Goal: Transaction & Acquisition: Purchase product/service

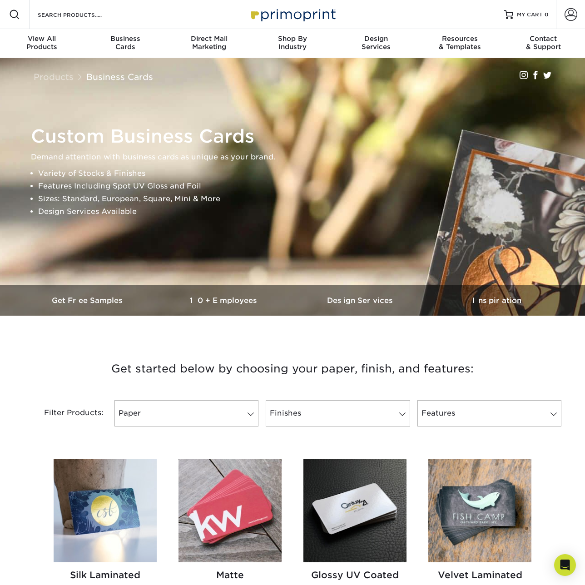
click at [186, 413] on link "Paper" at bounding box center [186, 413] width 144 height 26
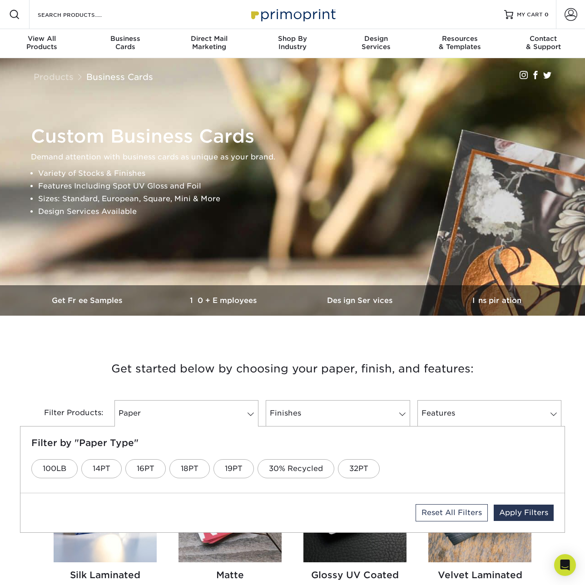
click at [358, 468] on link "32PT" at bounding box center [359, 468] width 42 height 19
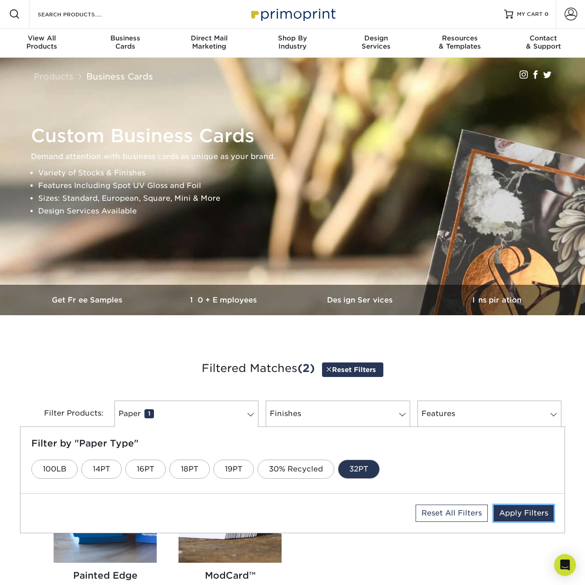
click at [524, 512] on link "Apply Filters" at bounding box center [524, 513] width 60 height 16
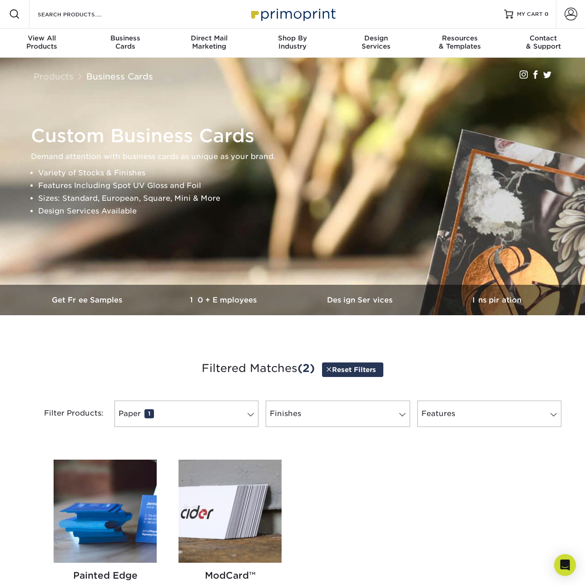
click at [105, 512] on img at bounding box center [105, 511] width 103 height 103
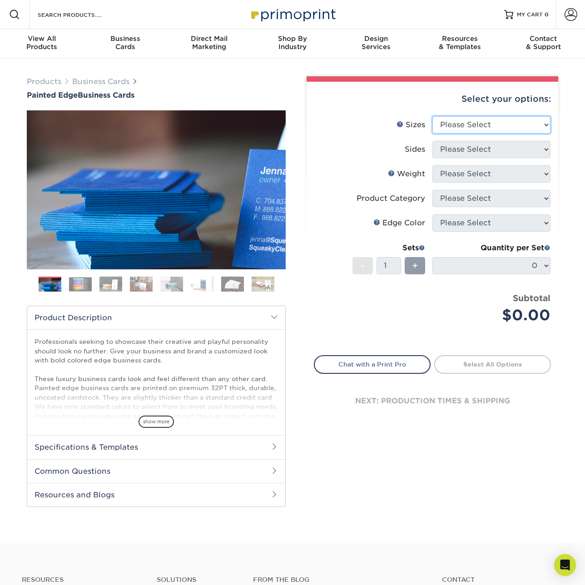
click at [491, 124] on select "Please Select 2" x 3.5" - Standard 2.125" x 3.375" - European 2.5" x 2.5" - Squ…" at bounding box center [491, 124] width 118 height 17
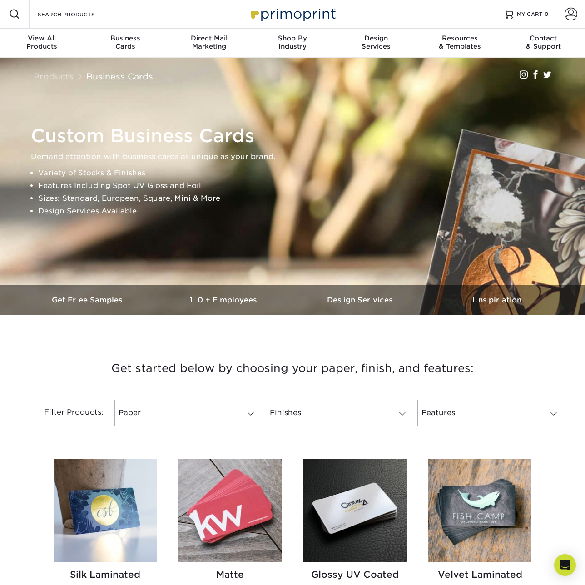
click at [186, 412] on link "Paper" at bounding box center [186, 413] width 144 height 26
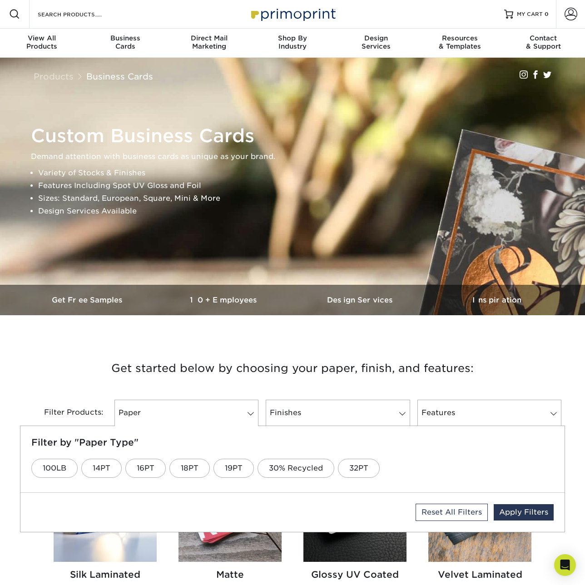
click at [358, 467] on link "32PT" at bounding box center [359, 468] width 42 height 19
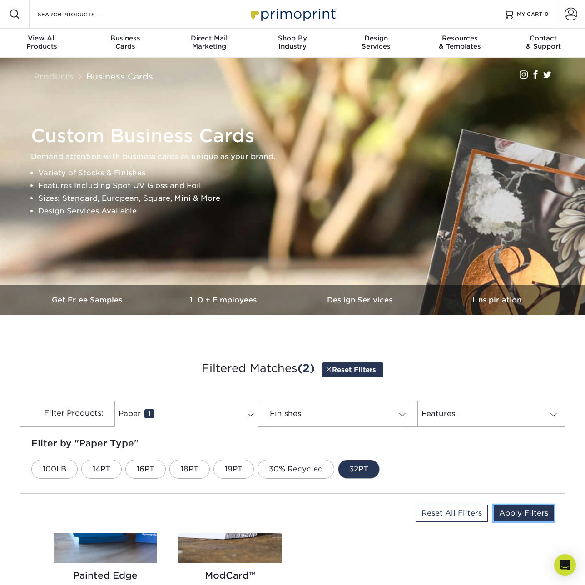
click at [524, 512] on link "Apply Filters" at bounding box center [524, 513] width 60 height 16
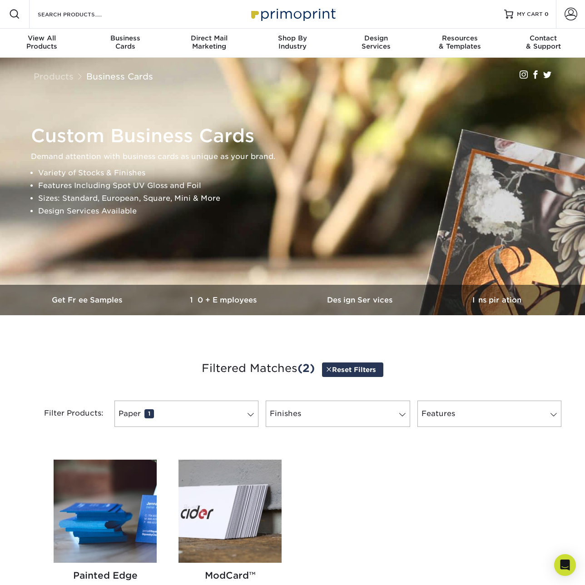
click at [105, 574] on h2 "Painted Edge" at bounding box center [105, 575] width 103 height 11
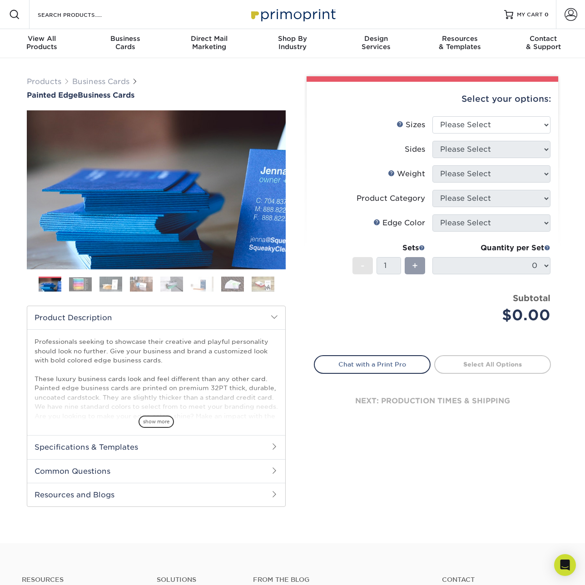
click at [156, 446] on h2 "Specifications & Templates" at bounding box center [156, 447] width 258 height 24
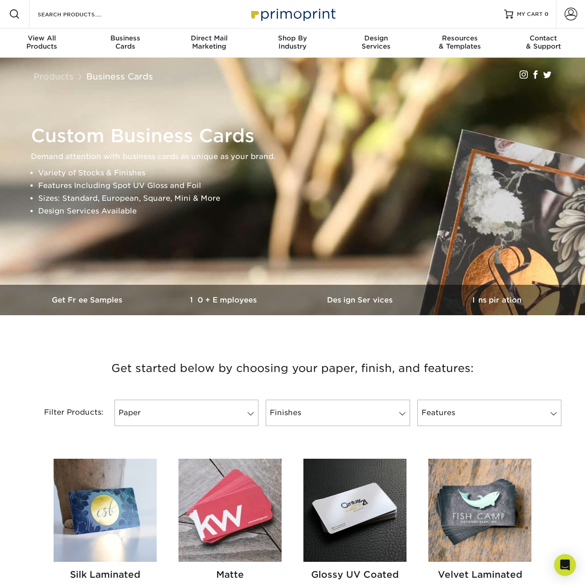
click at [186, 412] on link "Paper" at bounding box center [186, 413] width 144 height 26
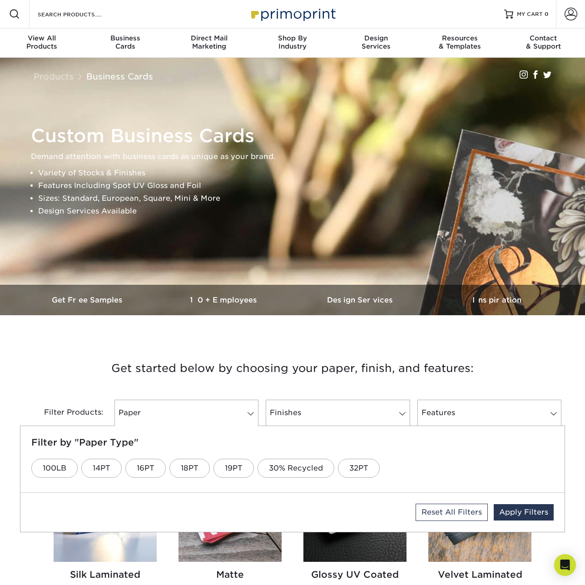
click at [358, 467] on link "32PT" at bounding box center [359, 468] width 42 height 19
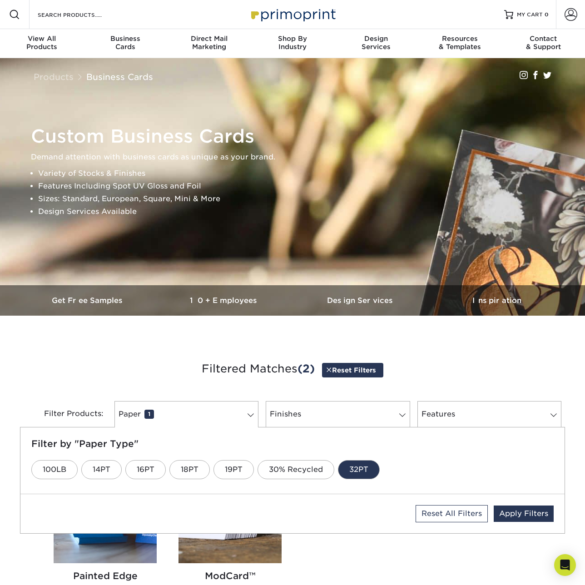
scroll to position [168, 0]
